Goal: Task Accomplishment & Management: Manage account settings

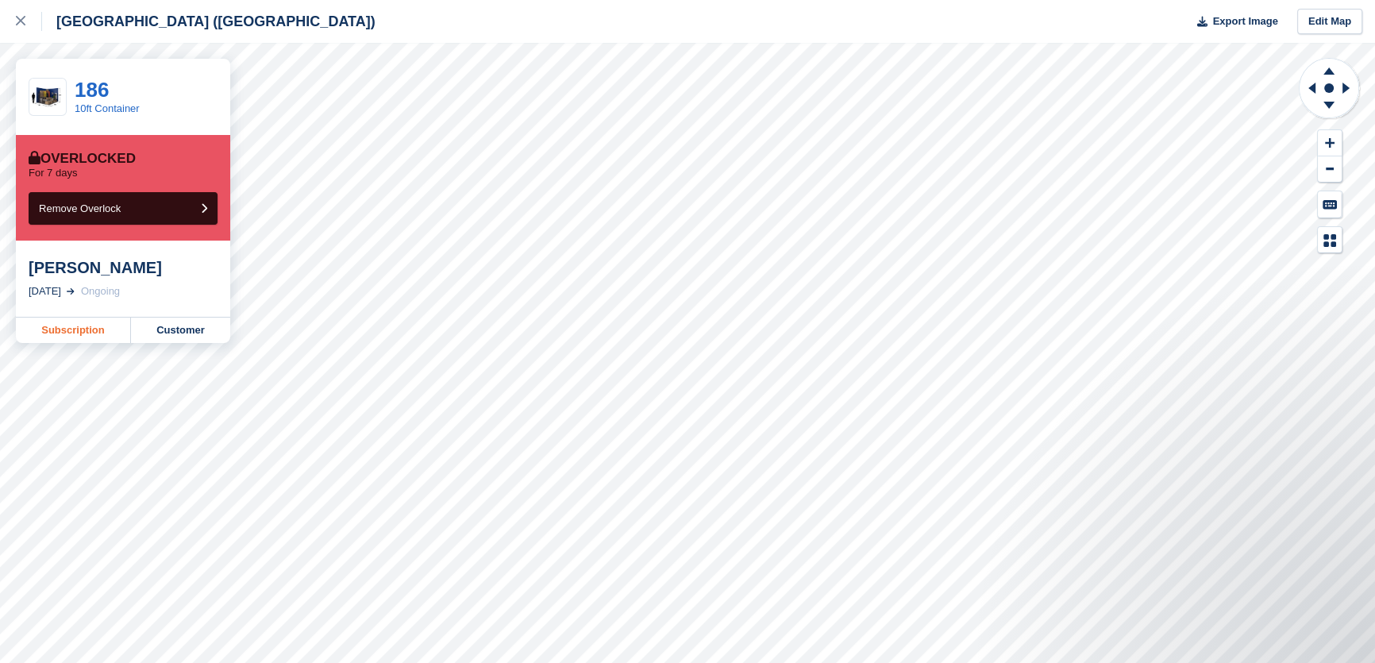
click at [67, 329] on link "Subscription" at bounding box center [73, 330] width 115 height 25
click at [127, 210] on button "Remove Overlock" at bounding box center [123, 208] width 189 height 33
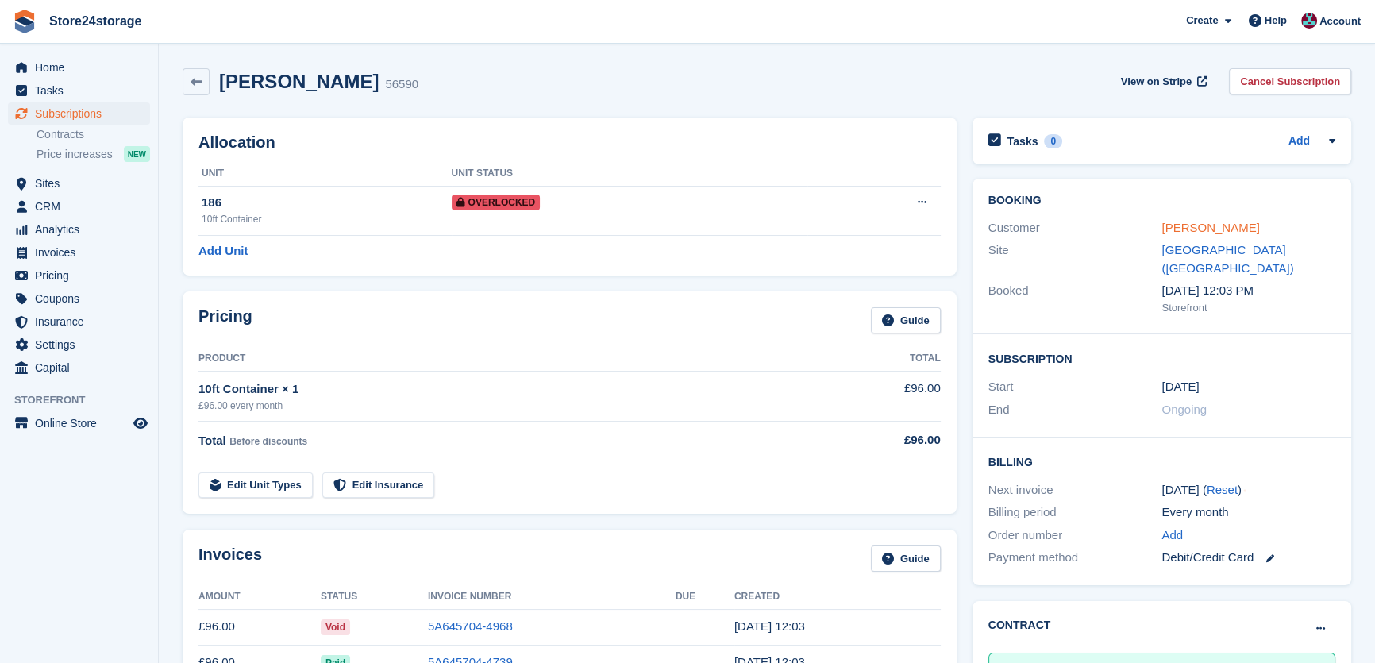
click at [1202, 225] on link "[PERSON_NAME]" at bounding box center [1211, 227] width 98 height 13
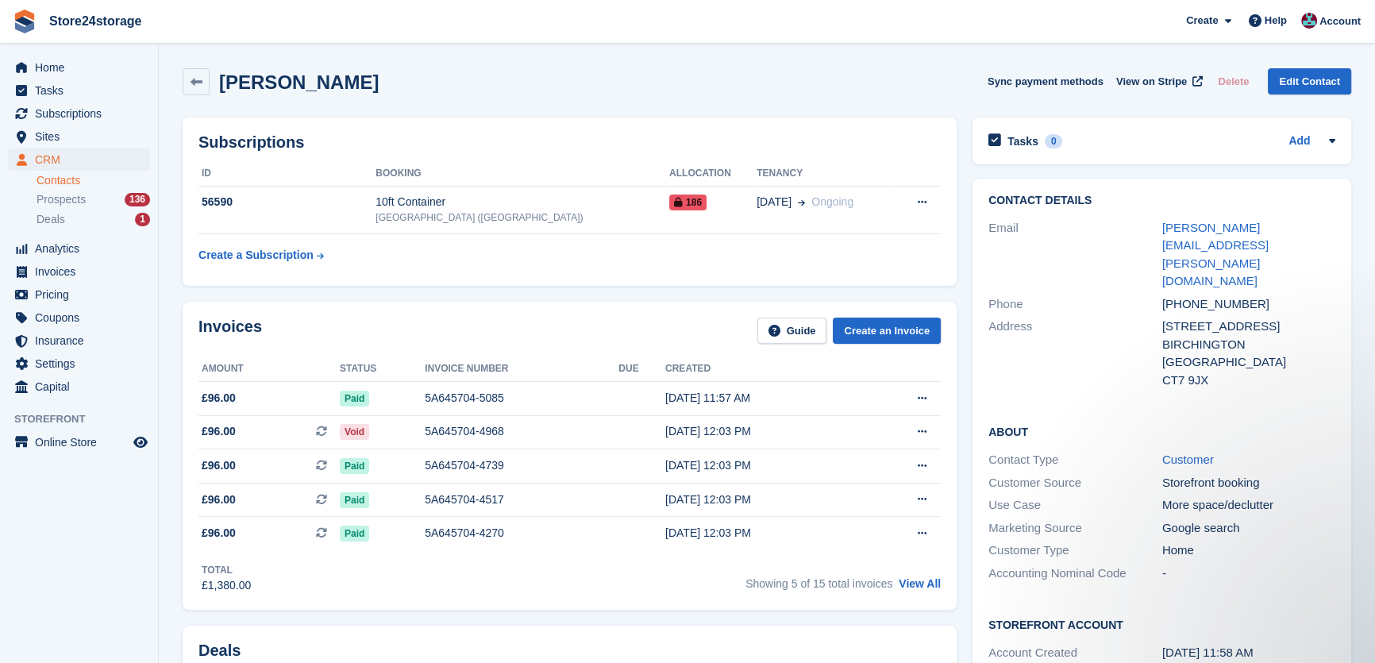
click at [302, 93] on h2 "Douglas Reynolds" at bounding box center [299, 81] width 160 height 21
click at [304, 91] on h2 "Douglas Reynolds" at bounding box center [299, 81] width 160 height 21
click at [305, 87] on h2 "Douglas Reynolds" at bounding box center [299, 81] width 160 height 21
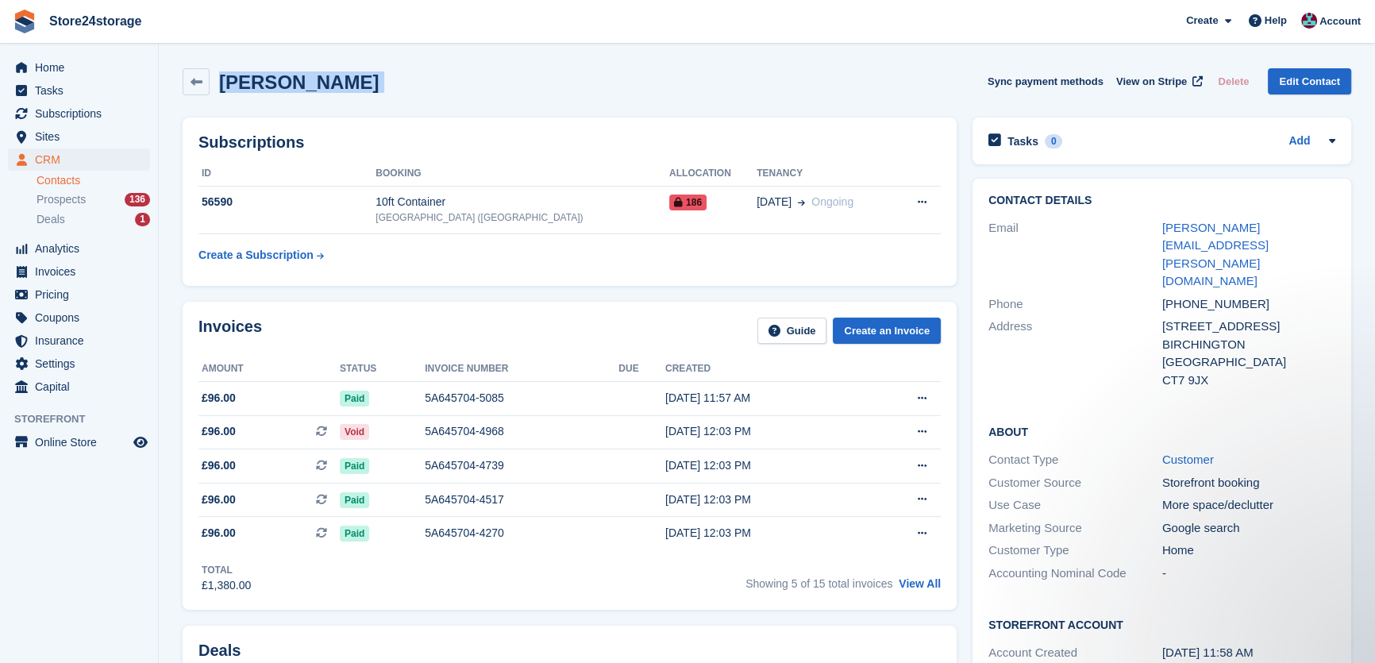
copy div "Douglas Reynolds Sync payment methods View on Stripe Delete Edit Contact"
